Goal: Find contact information: Find contact information

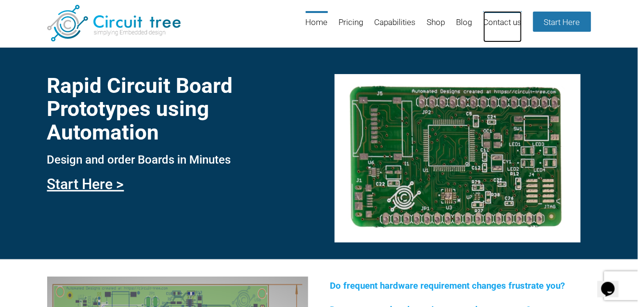
click at [515, 17] on link "Contact us" at bounding box center [502, 26] width 39 height 31
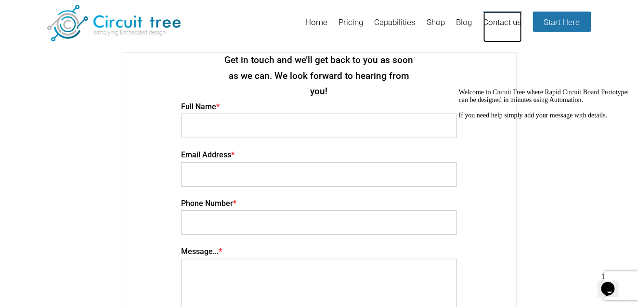
click at [499, 22] on link "Contact us" at bounding box center [502, 26] width 39 height 31
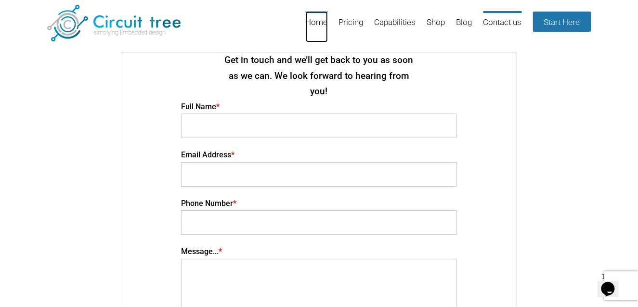
click at [320, 26] on link "Home" at bounding box center [317, 26] width 22 height 31
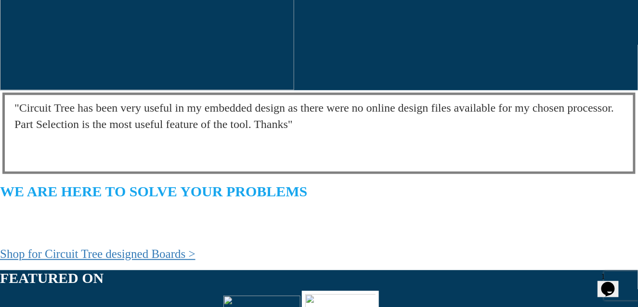
scroll to position [1547, 0]
